Goal: Check status: Check status

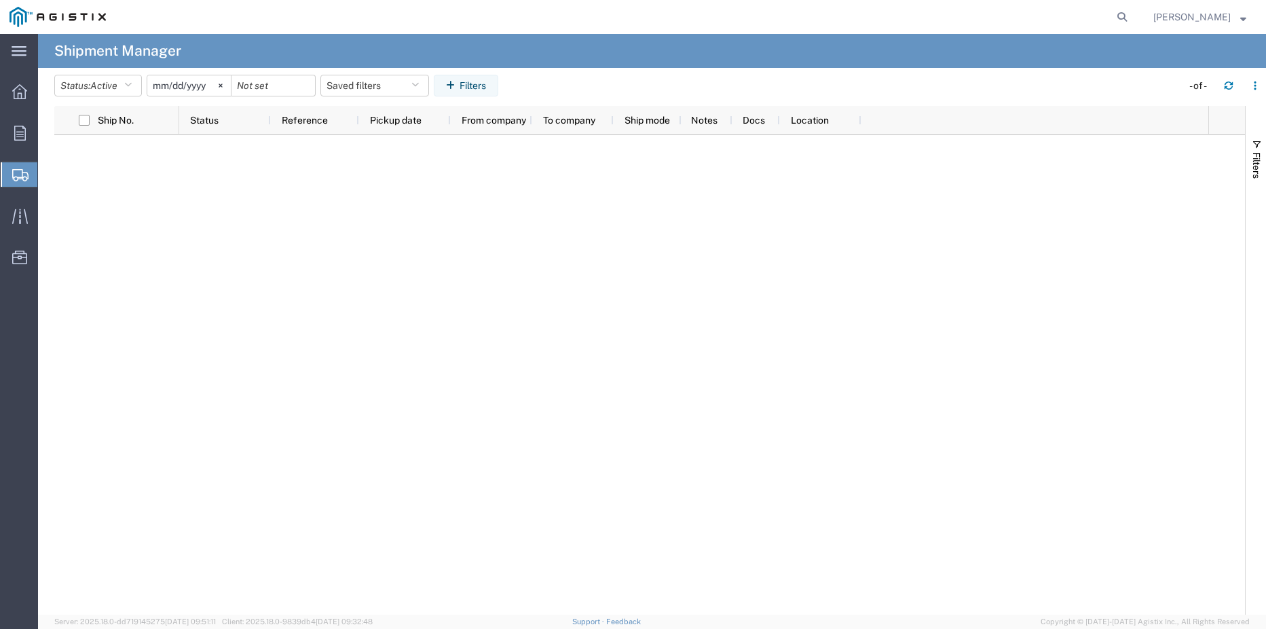
click at [27, 174] on icon at bounding box center [20, 175] width 16 height 12
click at [48, 170] on span "Shipments" at bounding box center [42, 174] width 11 height 27
click at [263, 94] on input "date" at bounding box center [274, 85] width 84 height 20
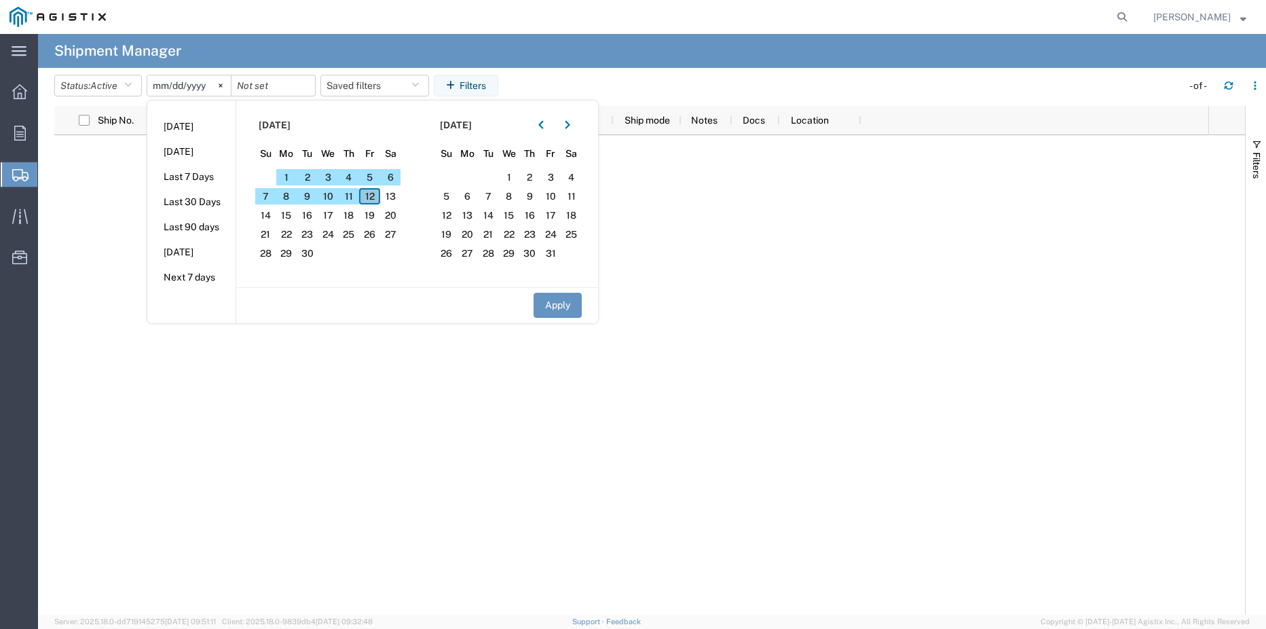
click at [375, 194] on span "12" at bounding box center [369, 196] width 21 height 16
click at [601, 76] on agx-table-filter-chips "Status: Active Active All Approved Booked Canceled Delivered Denied New On Hold…" at bounding box center [614, 90] width 1121 height 31
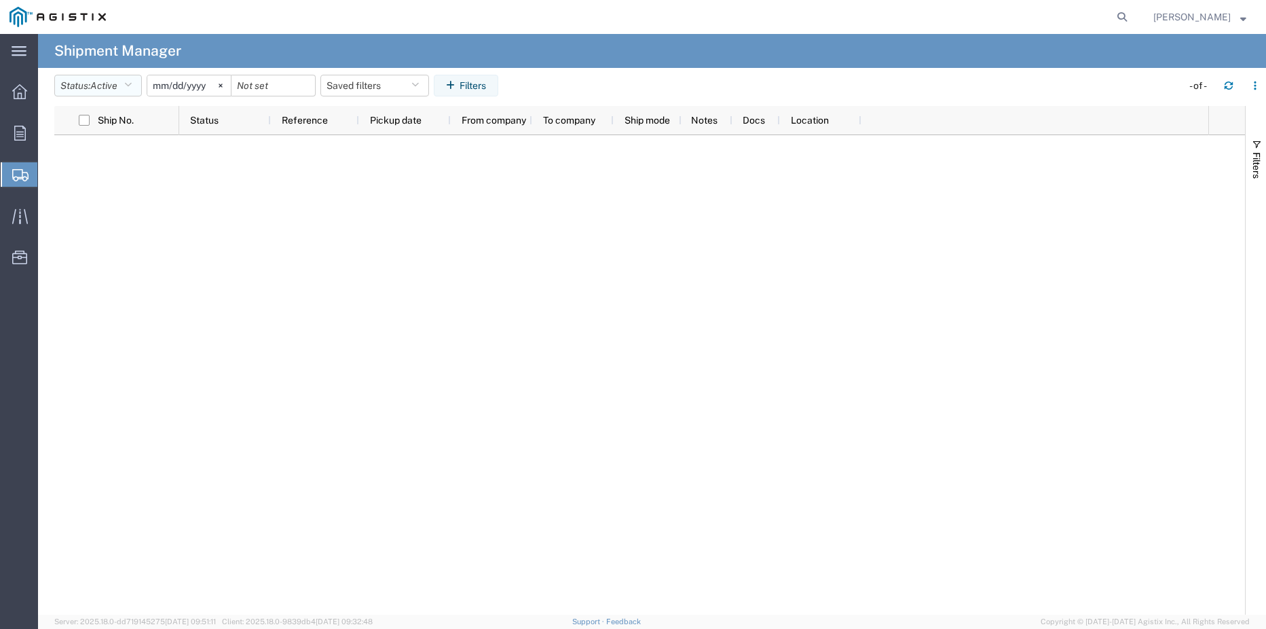
click at [142, 83] on button "Status: Active" at bounding box center [98, 86] width 88 height 22
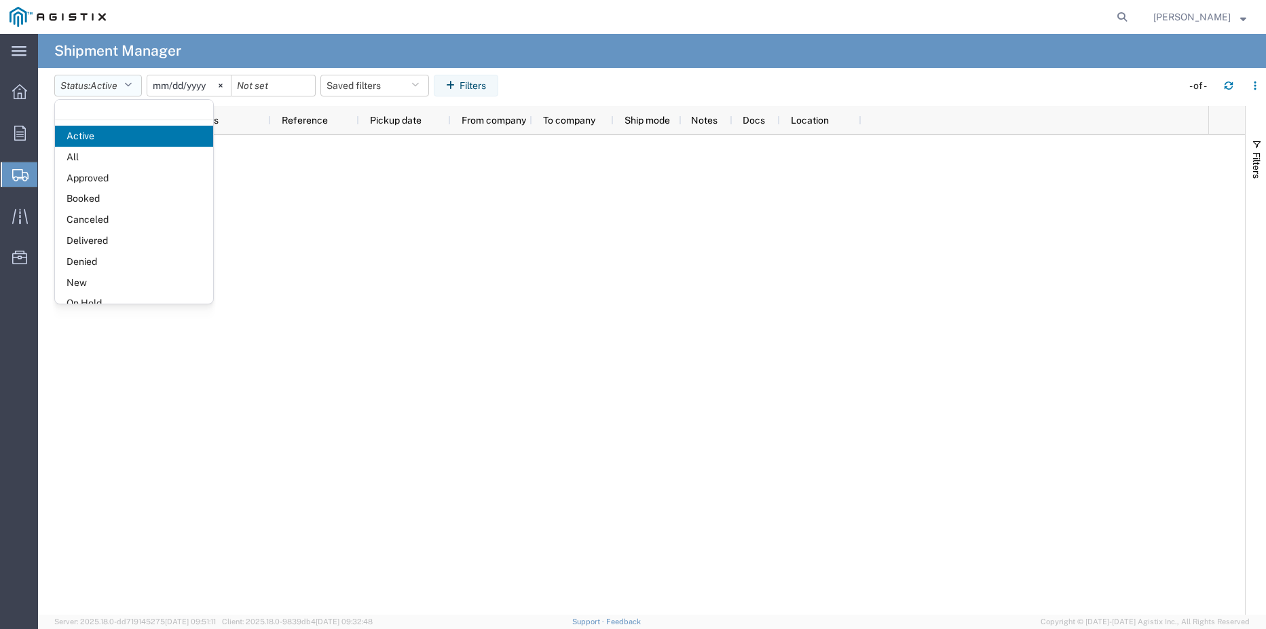
click at [130, 84] on icon "button" at bounding box center [127, 86] width 7 height 10
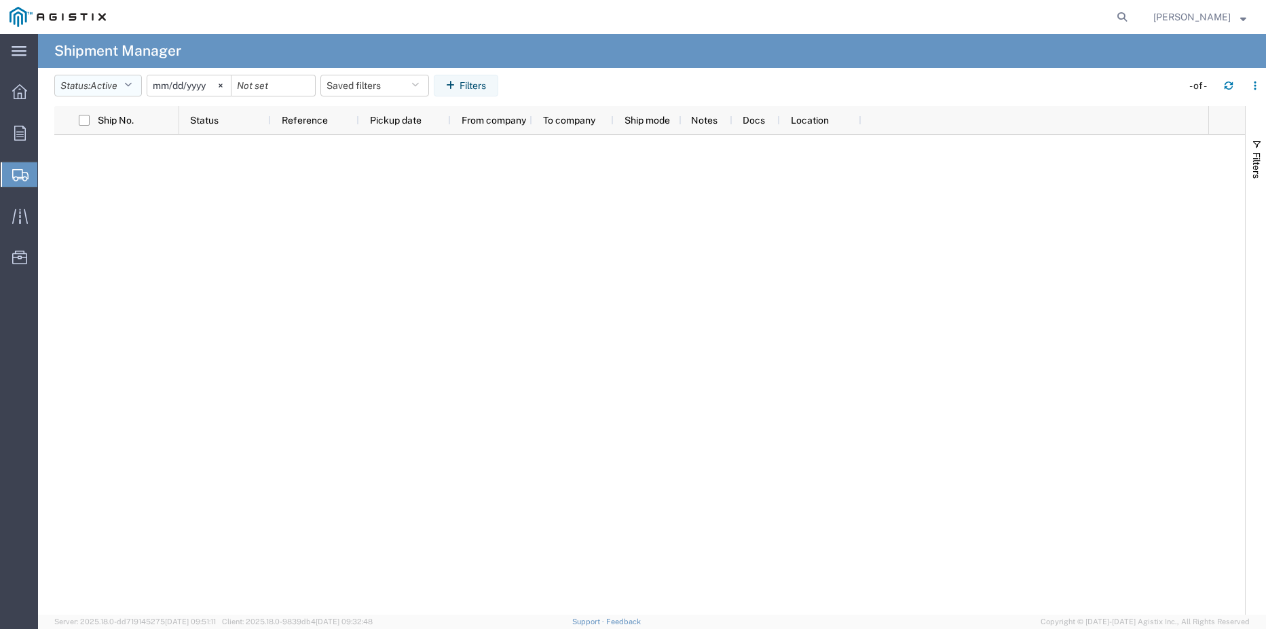
click at [130, 84] on icon "button" at bounding box center [127, 86] width 7 height 10
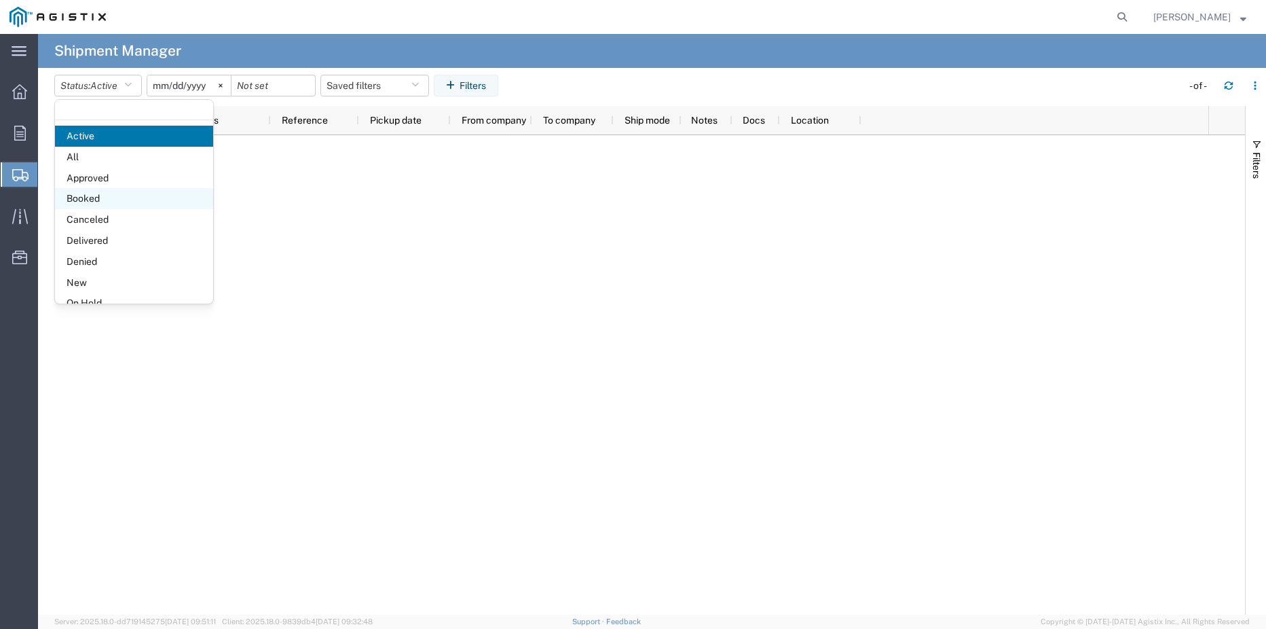
click at [87, 191] on span "Booked" at bounding box center [134, 198] width 158 height 21
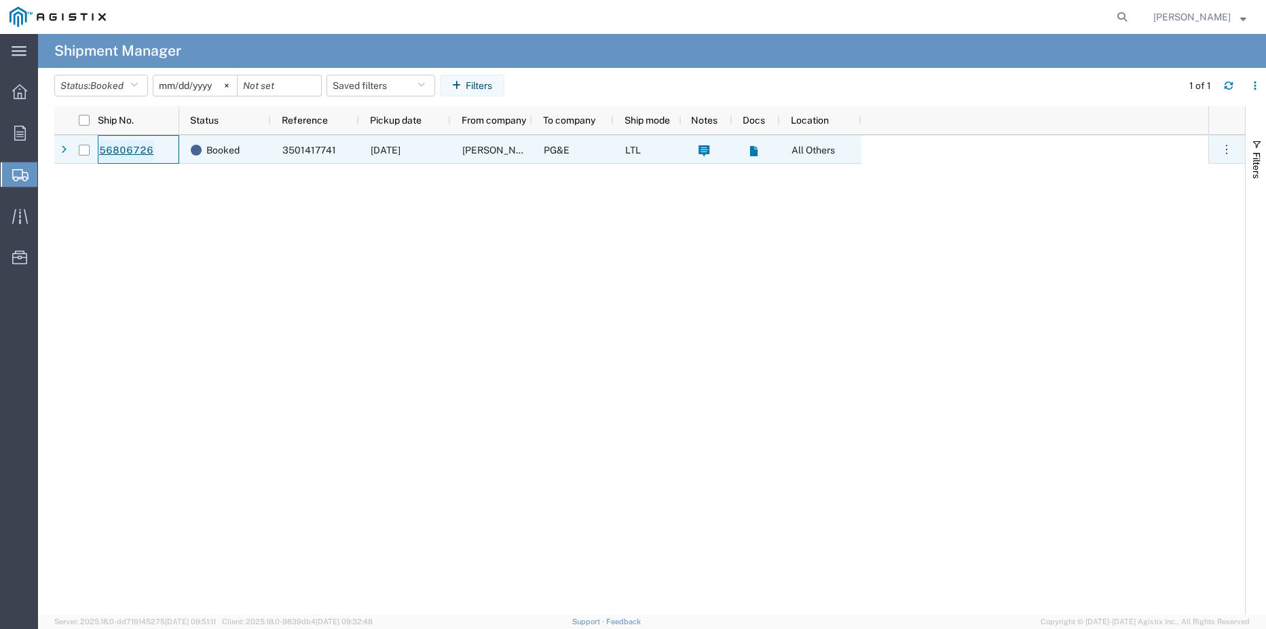
click at [123, 154] on link "56806726" at bounding box center [126, 151] width 56 height 22
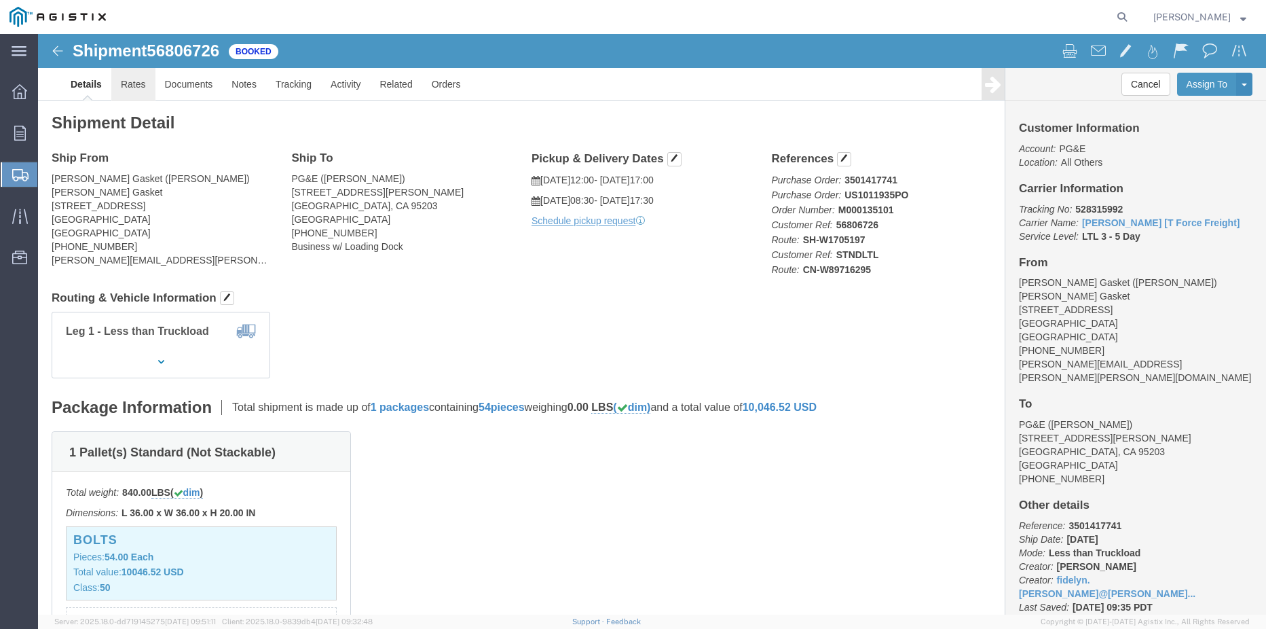
click link "Rates"
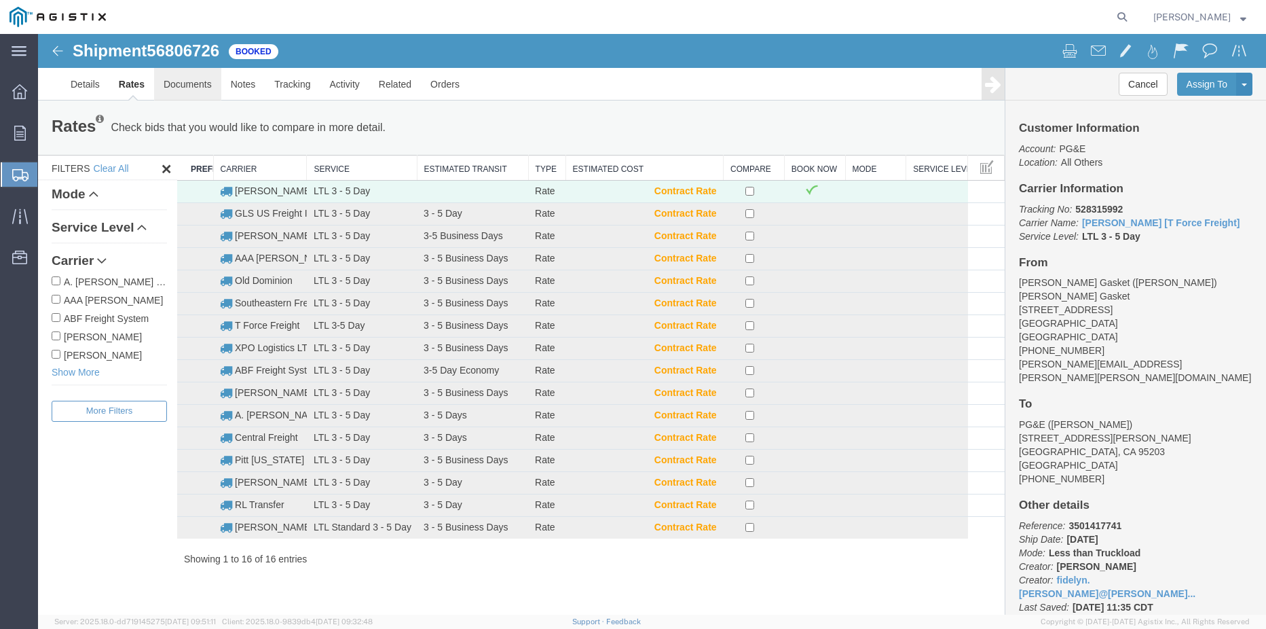
click at [180, 76] on link "Documents" at bounding box center [187, 84] width 67 height 33
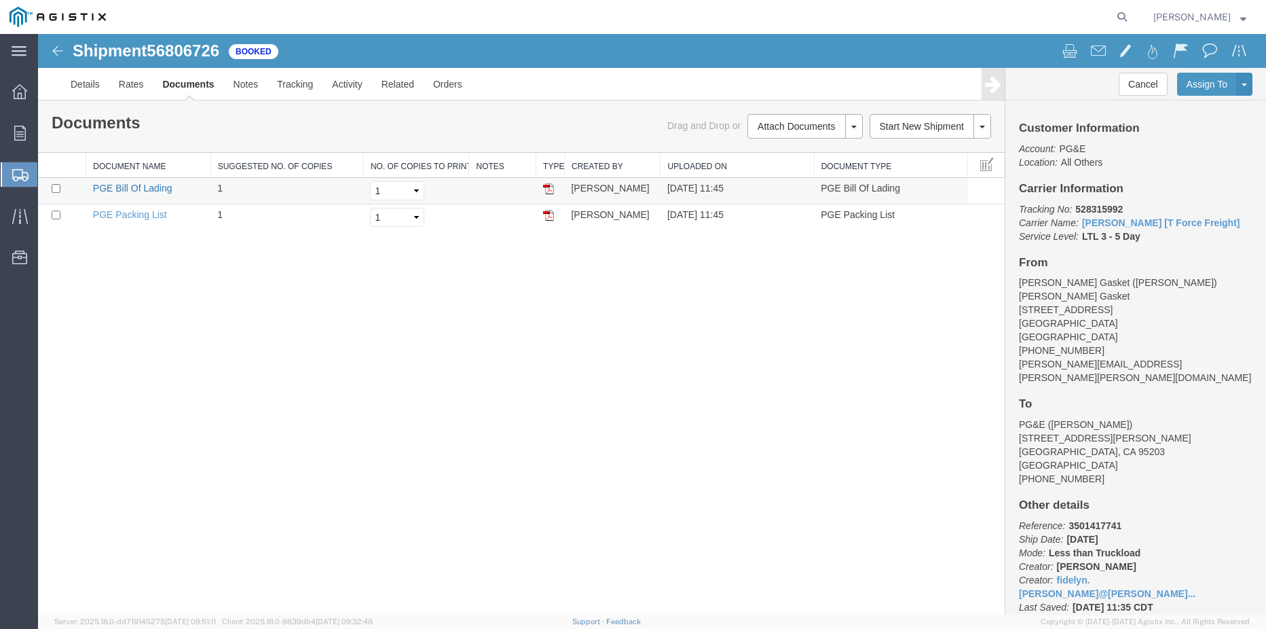
click at [93, 185] on link "PGE Bill Of Lading" at bounding box center [132, 188] width 79 height 11
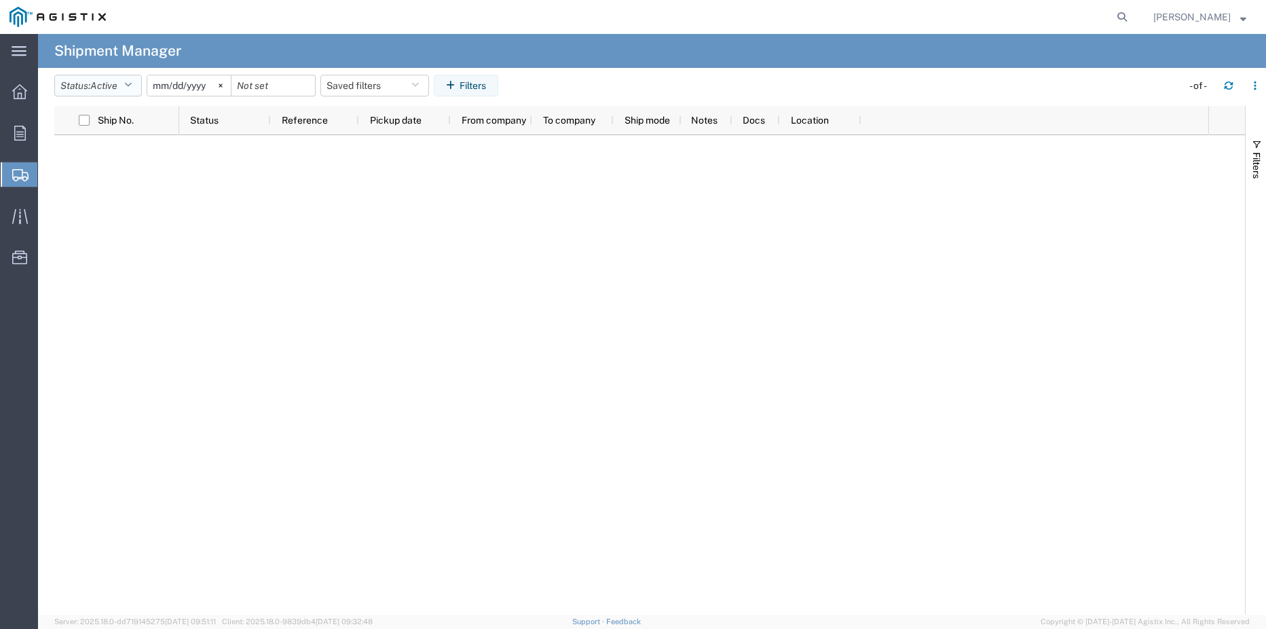
click at [122, 96] on button "Status: Active" at bounding box center [98, 86] width 88 height 22
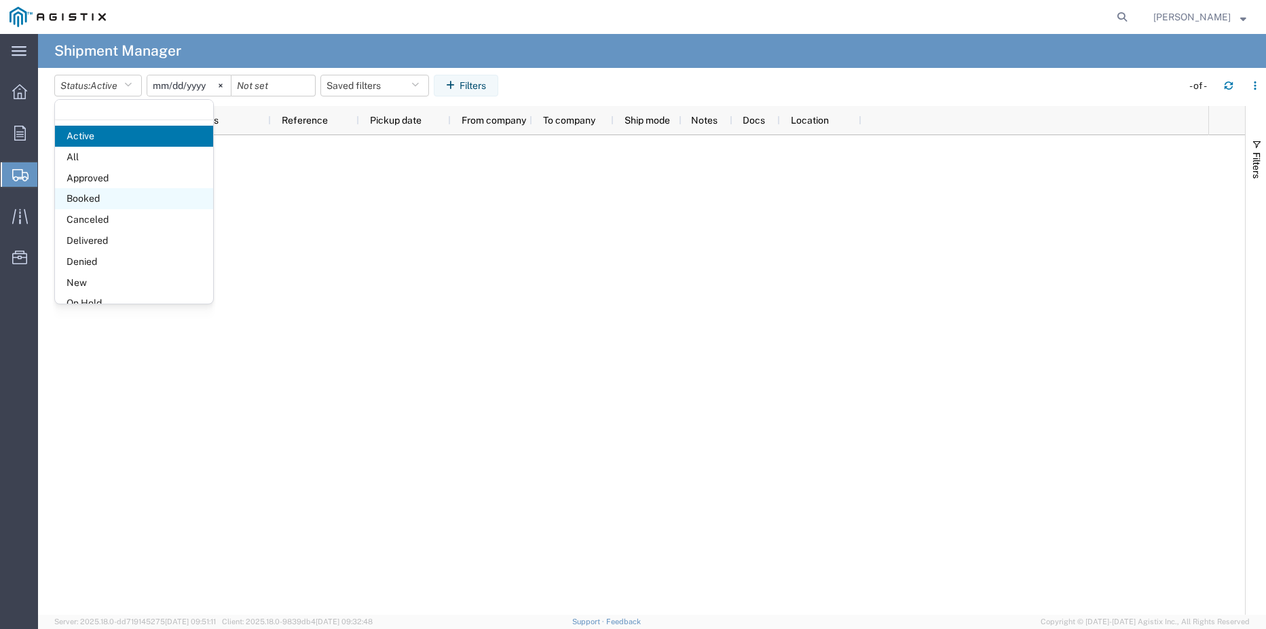
click at [92, 208] on span "Booked" at bounding box center [134, 198] width 158 height 21
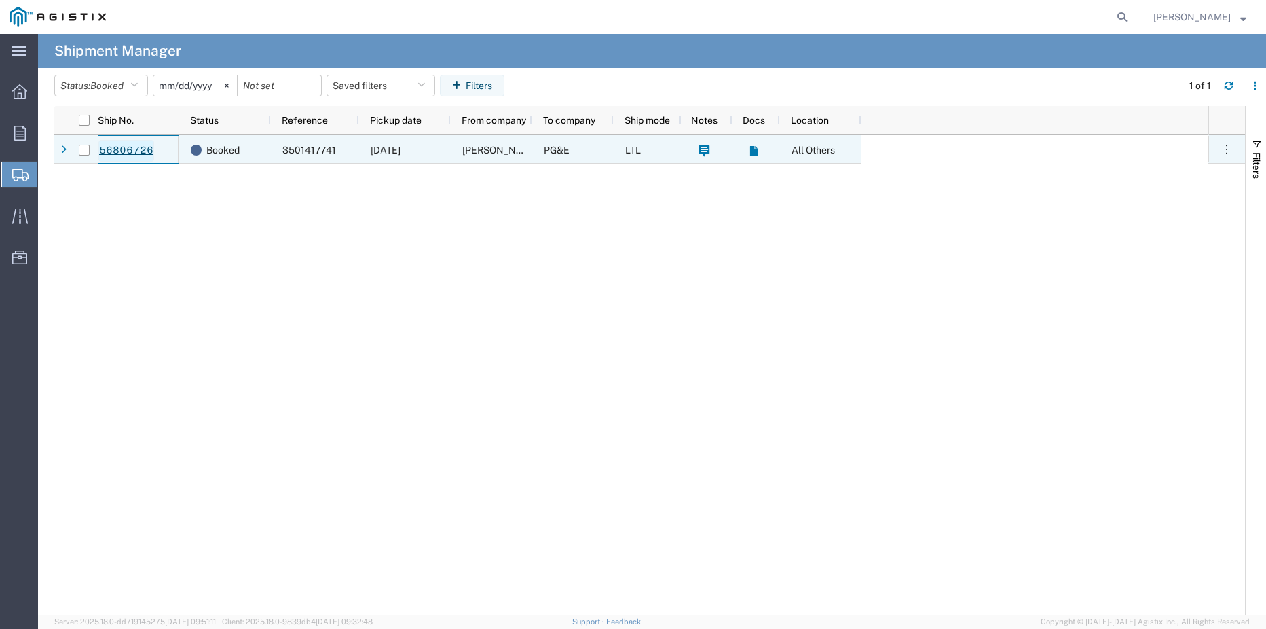
click at [117, 151] on link "56806726" at bounding box center [126, 151] width 56 height 22
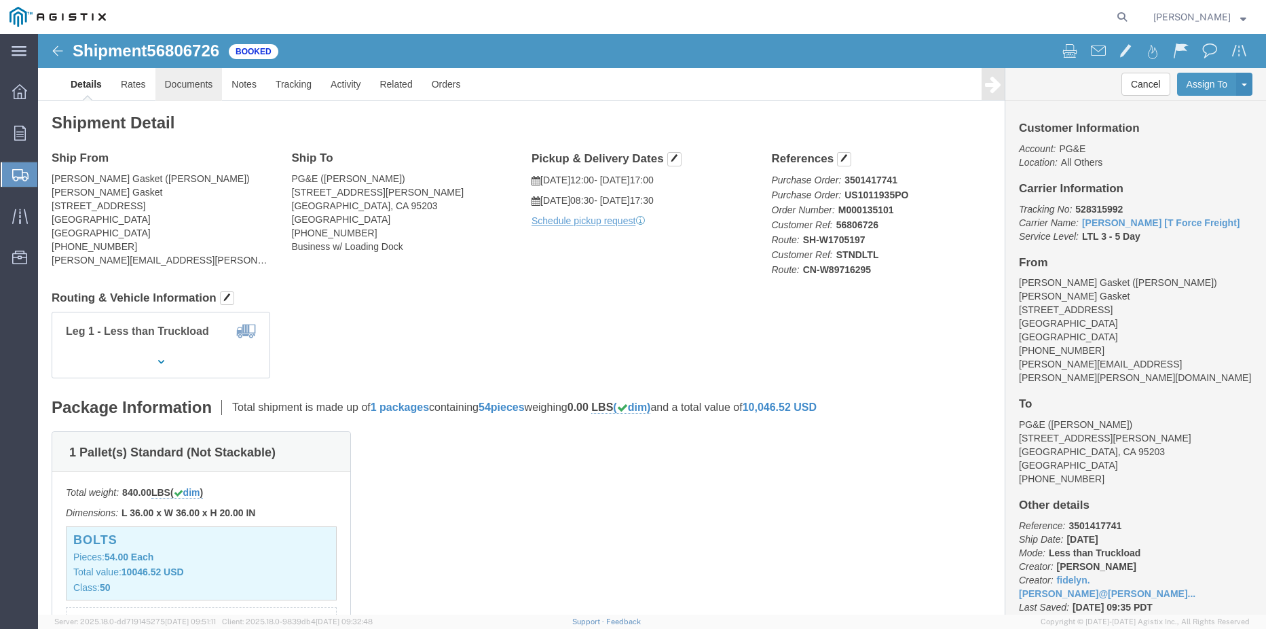
click link "Documents"
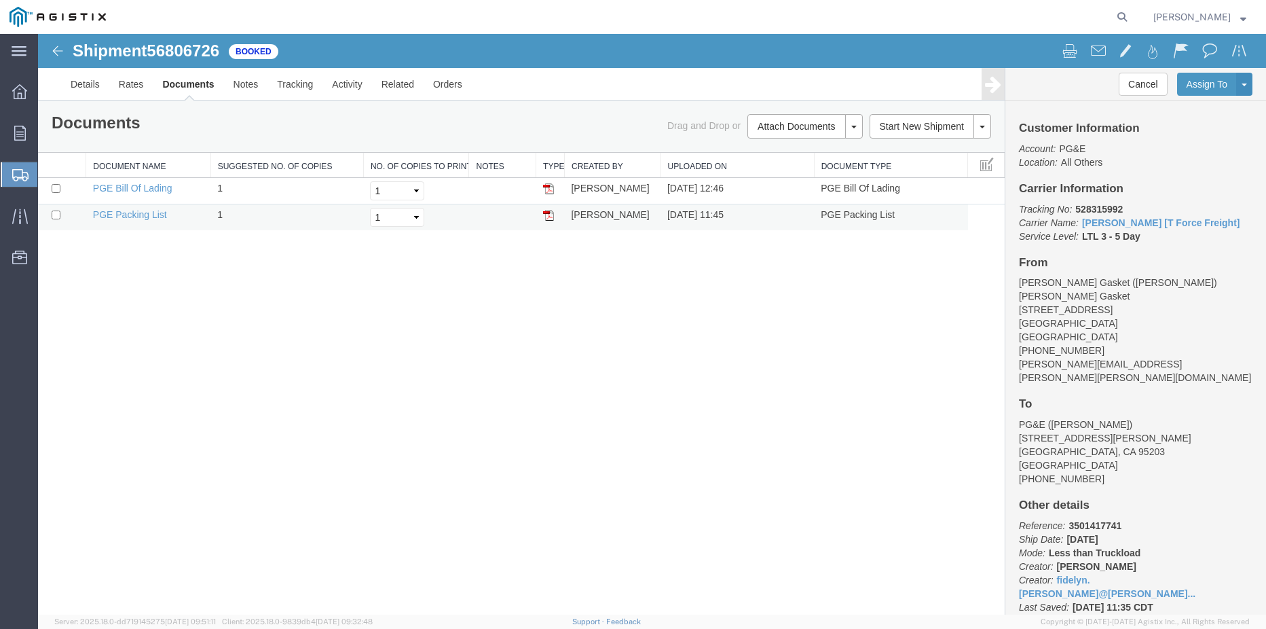
click at [62, 218] on td at bounding box center [62, 217] width 48 height 26
click at [139, 218] on link "PGE Packing List" at bounding box center [130, 214] width 74 height 11
